Goal: Entertainment & Leisure: Consume media (video, audio)

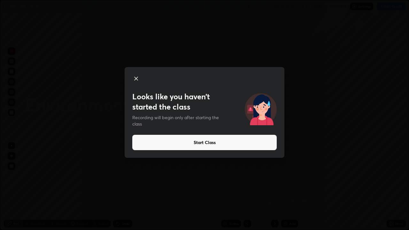
scroll to position [230, 409]
click at [183, 141] on button "Start Class" at bounding box center [204, 142] width 144 height 15
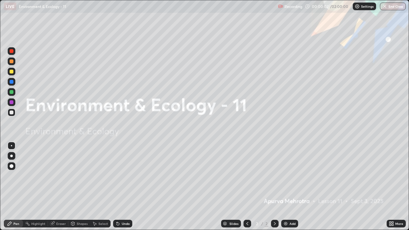
click at [292, 224] on div "Add" at bounding box center [292, 223] width 6 height 3
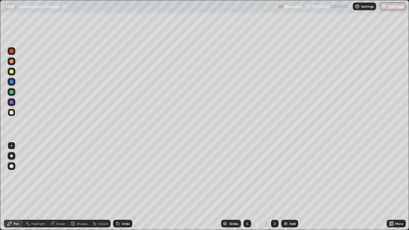
click at [292, 223] on div "Add" at bounding box center [292, 223] width 6 height 3
click at [291, 224] on div "Add" at bounding box center [292, 223] width 6 height 3
click at [291, 223] on div "Add" at bounding box center [292, 223] width 6 height 3
click at [291, 222] on div "Add" at bounding box center [292, 223] width 6 height 3
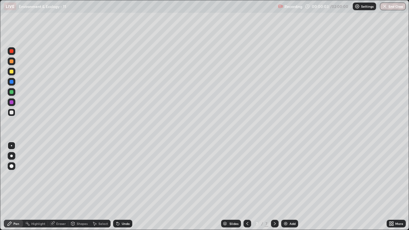
click at [291, 222] on div "Add" at bounding box center [292, 223] width 6 height 3
click at [290, 223] on div "Add" at bounding box center [292, 223] width 6 height 3
click at [289, 222] on div "Add" at bounding box center [292, 223] width 6 height 3
click at [243, 220] on div at bounding box center [247, 224] width 8 height 8
click at [243, 222] on div at bounding box center [247, 224] width 8 height 8
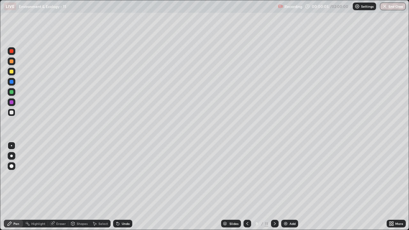
click at [245, 222] on icon at bounding box center [247, 223] width 5 height 5
click at [244, 222] on div at bounding box center [247, 224] width 8 height 8
click at [243, 222] on div at bounding box center [247, 224] width 8 height 8
click at [239, 223] on div "Slides" at bounding box center [231, 224] width 20 height 8
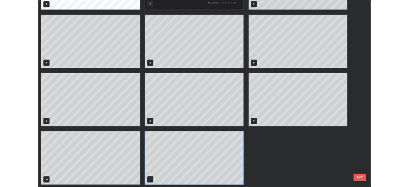
scroll to position [227, 405]
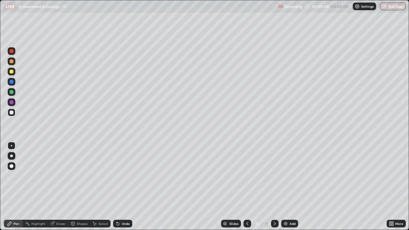
click at [247, 222] on icon at bounding box center [247, 223] width 5 height 5
click at [247, 223] on icon at bounding box center [247, 223] width 5 height 5
click at [245, 220] on div at bounding box center [247, 224] width 8 height 8
click at [244, 220] on div at bounding box center [247, 224] width 8 height 8
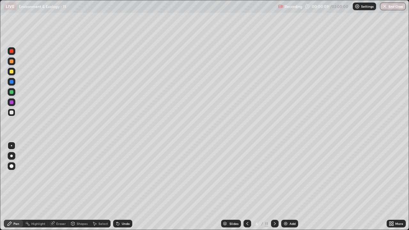
click at [245, 220] on div at bounding box center [247, 224] width 8 height 8
click at [244, 219] on div at bounding box center [247, 223] width 8 height 13
click at [244, 220] on div at bounding box center [247, 223] width 8 height 13
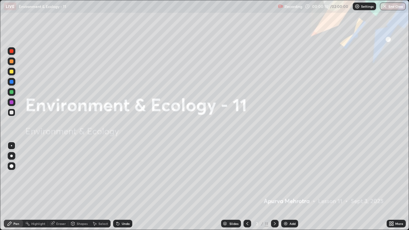
click at [274, 224] on icon at bounding box center [274, 223] width 5 height 5
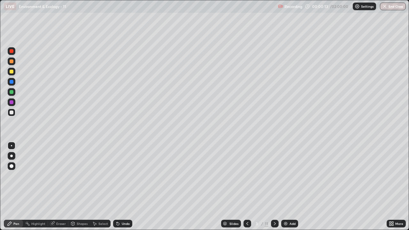
click at [12, 155] on div at bounding box center [11, 156] width 3 height 3
click at [12, 72] on div at bounding box center [12, 72] width 4 height 4
click at [11, 111] on div at bounding box center [12, 113] width 4 height 4
click at [12, 72] on div at bounding box center [12, 72] width 4 height 4
click at [11, 64] on div at bounding box center [12, 62] width 8 height 8
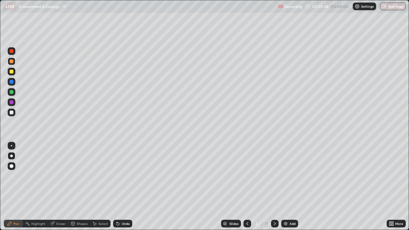
click at [11, 103] on div at bounding box center [12, 102] width 4 height 4
click at [273, 221] on div at bounding box center [275, 224] width 8 height 8
click at [11, 93] on div at bounding box center [12, 92] width 4 height 4
click at [12, 82] on div at bounding box center [12, 82] width 4 height 4
click at [12, 74] on div at bounding box center [12, 72] width 8 height 8
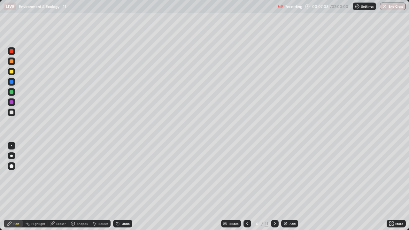
click at [12, 93] on div at bounding box center [12, 92] width 4 height 4
click at [8, 112] on div at bounding box center [12, 113] width 8 height 8
click at [12, 93] on div at bounding box center [12, 92] width 4 height 4
click at [11, 71] on div at bounding box center [12, 72] width 4 height 4
click at [11, 68] on div at bounding box center [12, 72] width 8 height 8
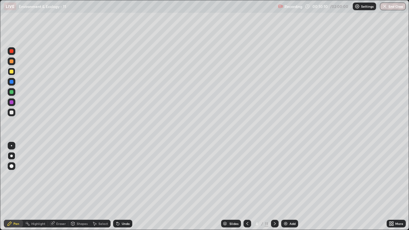
click at [12, 102] on div at bounding box center [12, 102] width 4 height 4
click at [118, 224] on icon at bounding box center [118, 224] width 3 height 3
click at [117, 223] on icon at bounding box center [118, 224] width 3 height 3
click at [117, 224] on icon at bounding box center [118, 224] width 3 height 3
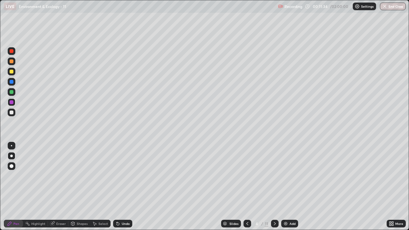
click at [117, 223] on icon at bounding box center [118, 224] width 3 height 3
click at [11, 74] on div at bounding box center [12, 72] width 8 height 8
click at [12, 102] on div at bounding box center [12, 102] width 4 height 4
click at [12, 72] on div at bounding box center [12, 72] width 4 height 4
click at [12, 92] on div at bounding box center [12, 92] width 4 height 4
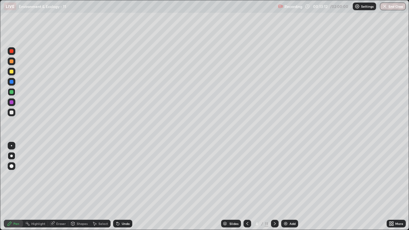
click at [14, 110] on div at bounding box center [12, 113] width 8 height 8
click at [11, 103] on div at bounding box center [12, 102] width 4 height 4
click at [12, 82] on div at bounding box center [12, 82] width 4 height 4
click at [11, 73] on div at bounding box center [12, 72] width 4 height 4
click at [12, 52] on div at bounding box center [12, 51] width 4 height 4
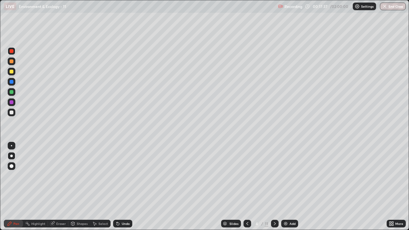
click at [12, 72] on div at bounding box center [12, 72] width 4 height 4
click at [12, 64] on div at bounding box center [12, 62] width 8 height 8
click at [274, 224] on icon at bounding box center [274, 223] width 5 height 5
click at [11, 83] on div at bounding box center [12, 82] width 4 height 4
click at [11, 72] on div at bounding box center [12, 72] width 4 height 4
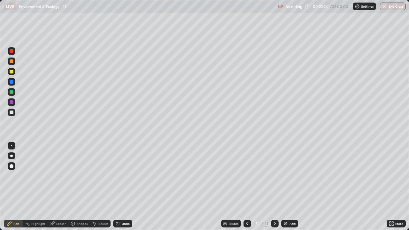
click at [11, 93] on div at bounding box center [12, 92] width 4 height 4
click at [12, 72] on div at bounding box center [12, 72] width 4 height 4
click at [12, 104] on div at bounding box center [12, 102] width 4 height 4
click at [12, 113] on div at bounding box center [12, 113] width 4 height 4
click at [58, 222] on div "Eraser" at bounding box center [61, 223] width 10 height 3
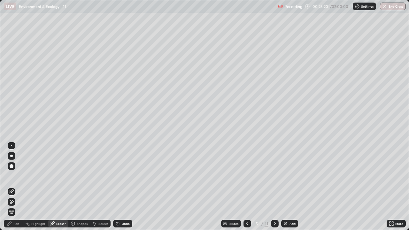
click at [16, 222] on div "Pen" at bounding box center [16, 223] width 6 height 3
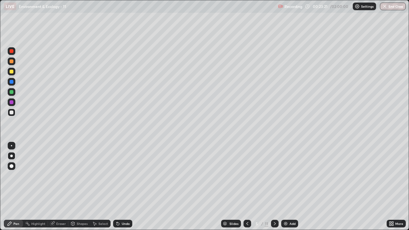
click at [12, 113] on div at bounding box center [12, 113] width 4 height 4
click at [12, 72] on div at bounding box center [12, 72] width 4 height 4
click at [58, 222] on div "Eraser" at bounding box center [61, 223] width 10 height 3
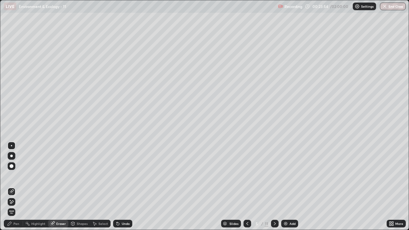
click at [13, 224] on div "Pen" at bounding box center [16, 223] width 6 height 3
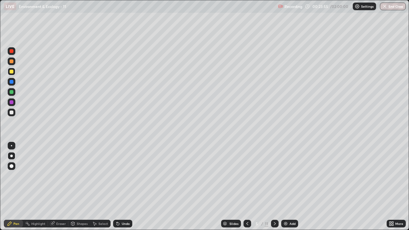
click at [12, 93] on div at bounding box center [12, 92] width 4 height 4
click at [59, 222] on div "Eraser" at bounding box center [61, 223] width 10 height 3
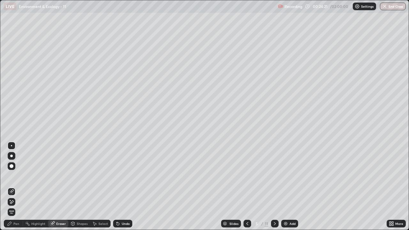
click at [14, 225] on div "Pen" at bounding box center [16, 223] width 6 height 3
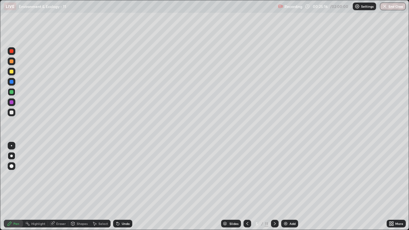
click at [11, 83] on div at bounding box center [12, 82] width 4 height 4
click at [12, 62] on div at bounding box center [12, 61] width 4 height 4
click at [13, 114] on div at bounding box center [12, 113] width 4 height 4
click at [12, 70] on div at bounding box center [12, 72] width 4 height 4
click at [12, 91] on div at bounding box center [12, 92] width 4 height 4
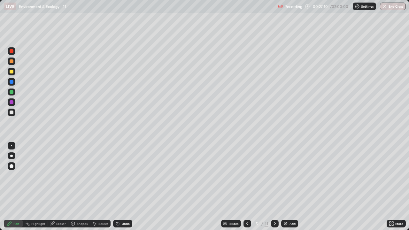
click at [12, 103] on div at bounding box center [12, 102] width 4 height 4
click at [12, 62] on div at bounding box center [12, 61] width 4 height 4
click at [10, 93] on div at bounding box center [12, 92] width 4 height 4
click at [12, 73] on div at bounding box center [12, 72] width 4 height 4
click at [11, 102] on div at bounding box center [12, 102] width 4 height 4
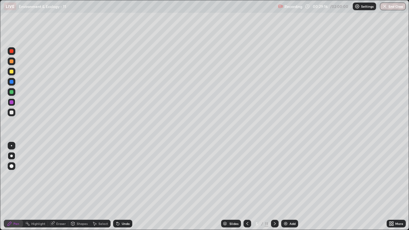
click at [13, 89] on div at bounding box center [12, 92] width 8 height 8
click at [12, 72] on div at bounding box center [12, 72] width 4 height 4
click at [12, 103] on div at bounding box center [12, 102] width 4 height 4
click at [10, 71] on div at bounding box center [12, 72] width 4 height 4
click at [12, 62] on div at bounding box center [12, 61] width 4 height 4
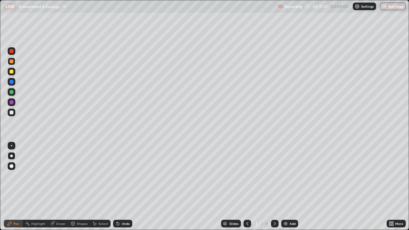
click at [11, 82] on div at bounding box center [12, 82] width 4 height 4
click at [122, 221] on div "Undo" at bounding box center [122, 224] width 19 height 8
click at [122, 223] on div "Undo" at bounding box center [126, 223] width 8 height 3
click at [12, 62] on div at bounding box center [12, 61] width 4 height 4
click at [12, 52] on div at bounding box center [12, 51] width 4 height 4
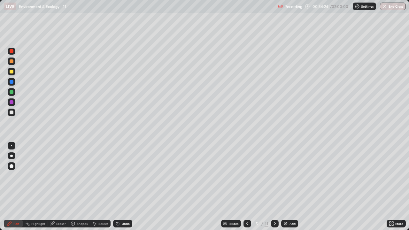
click at [390, 222] on icon at bounding box center [390, 223] width 2 height 2
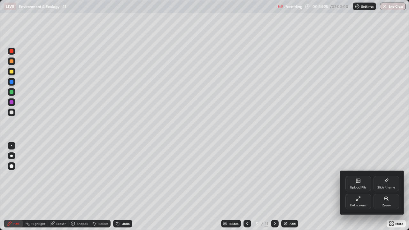
click at [357, 201] on icon at bounding box center [356, 199] width 1 height 1
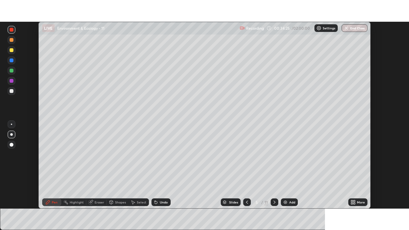
scroll to position [31764, 31542]
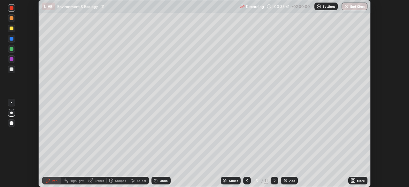
click at [351, 178] on icon at bounding box center [353, 180] width 5 height 5
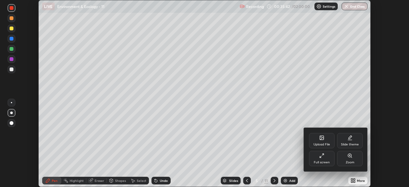
click at [325, 162] on div "Full screen" at bounding box center [322, 162] width 16 height 3
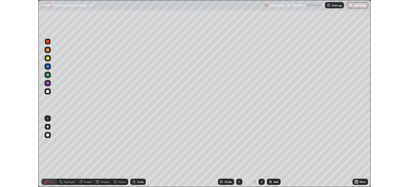
scroll to position [230, 409]
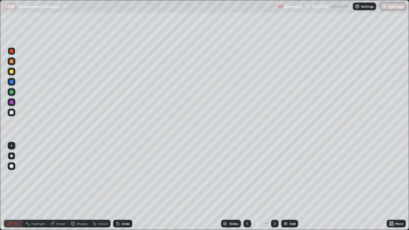
click at [12, 73] on div at bounding box center [12, 72] width 4 height 4
click at [247, 223] on icon at bounding box center [247, 223] width 5 height 5
click at [10, 84] on div at bounding box center [12, 82] width 8 height 8
click at [273, 222] on icon at bounding box center [274, 223] width 5 height 5
click at [271, 220] on div at bounding box center [275, 224] width 8 height 8
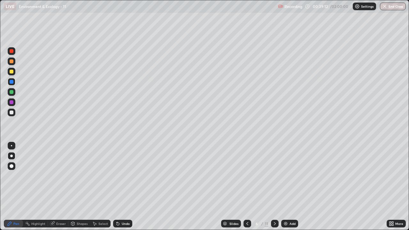
click at [12, 61] on div at bounding box center [12, 61] width 4 height 4
click at [12, 90] on div at bounding box center [12, 92] width 4 height 4
click at [10, 112] on div at bounding box center [12, 113] width 4 height 4
click at [12, 73] on div at bounding box center [12, 72] width 4 height 4
click at [9, 93] on div at bounding box center [12, 92] width 8 height 8
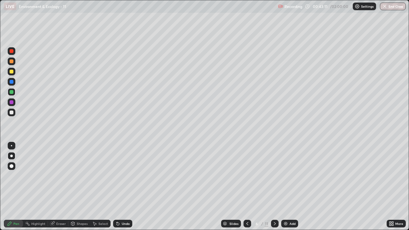
click at [11, 92] on div at bounding box center [12, 92] width 4 height 4
click at [12, 102] on div at bounding box center [12, 102] width 4 height 4
click at [12, 71] on div at bounding box center [12, 72] width 4 height 4
click at [389, 222] on icon at bounding box center [391, 223] width 5 height 5
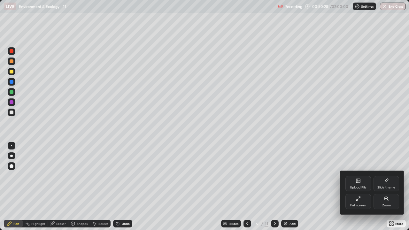
click at [359, 202] on div "Full screen" at bounding box center [358, 201] width 26 height 15
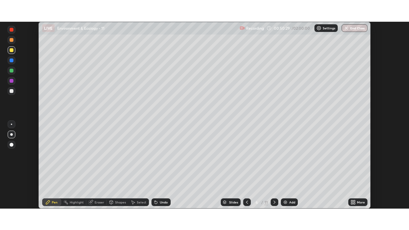
scroll to position [31764, 31542]
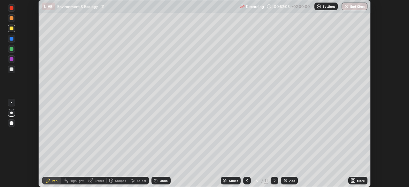
click at [351, 181] on icon at bounding box center [353, 180] width 5 height 5
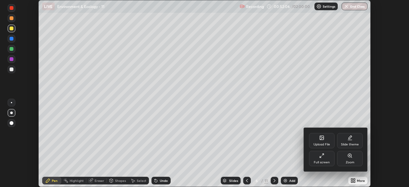
click at [323, 157] on icon at bounding box center [321, 155] width 5 height 5
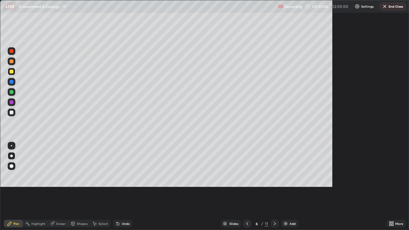
scroll to position [230, 409]
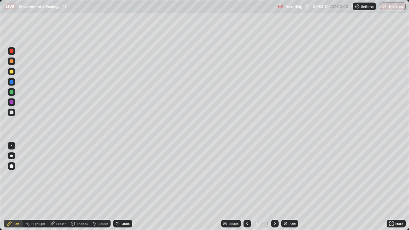
click at [10, 111] on div at bounding box center [12, 113] width 4 height 4
click at [12, 82] on div at bounding box center [12, 82] width 4 height 4
click at [12, 72] on div at bounding box center [12, 72] width 4 height 4
click at [274, 224] on icon at bounding box center [274, 223] width 5 height 5
click at [12, 83] on div at bounding box center [12, 82] width 4 height 4
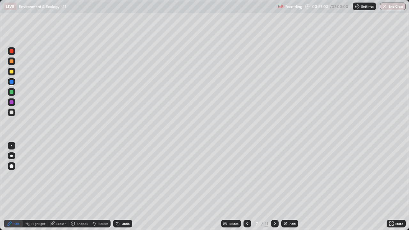
click at [12, 74] on div at bounding box center [12, 72] width 8 height 8
click at [11, 103] on div at bounding box center [12, 102] width 4 height 4
click at [12, 74] on div at bounding box center [12, 72] width 8 height 8
click at [10, 82] on div at bounding box center [12, 82] width 4 height 4
click at [11, 72] on div at bounding box center [12, 72] width 4 height 4
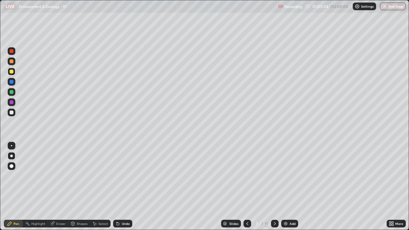
click at [12, 91] on div at bounding box center [12, 92] width 4 height 4
click at [12, 61] on div at bounding box center [12, 61] width 4 height 4
click at [247, 223] on icon at bounding box center [247, 223] width 5 height 5
click at [274, 224] on icon at bounding box center [274, 223] width 5 height 5
click at [11, 93] on div at bounding box center [12, 92] width 4 height 4
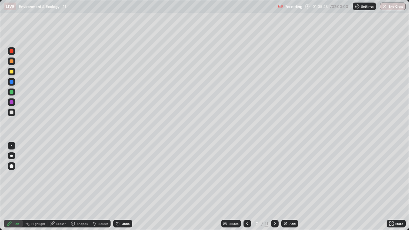
click at [11, 72] on div at bounding box center [12, 72] width 4 height 4
click at [11, 83] on div at bounding box center [12, 82] width 4 height 4
click at [245, 222] on icon at bounding box center [247, 223] width 5 height 5
click at [273, 223] on icon at bounding box center [274, 223] width 5 height 5
click at [11, 75] on div at bounding box center [12, 72] width 8 height 8
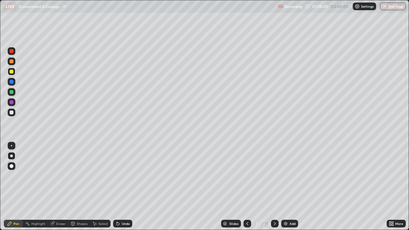
click at [11, 63] on div at bounding box center [12, 61] width 4 height 4
click at [244, 221] on div at bounding box center [247, 224] width 8 height 8
click at [239, 224] on div "Slides" at bounding box center [231, 224] width 20 height 8
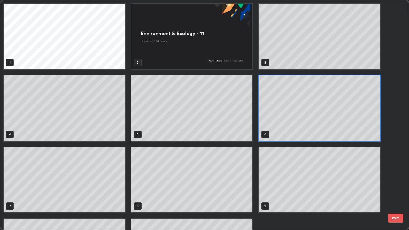
scroll to position [227, 405]
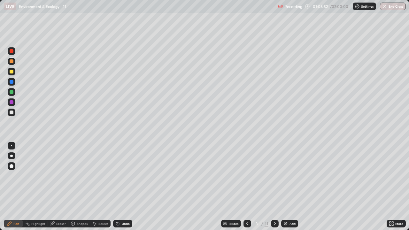
click at [10, 83] on div at bounding box center [12, 82] width 4 height 4
